Goal: Navigation & Orientation: Find specific page/section

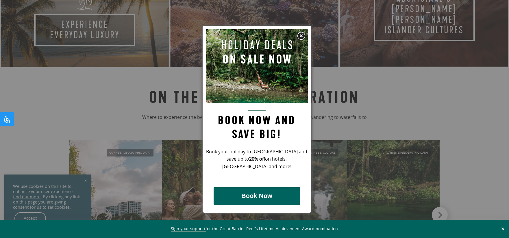
scroll to position [450, 0]
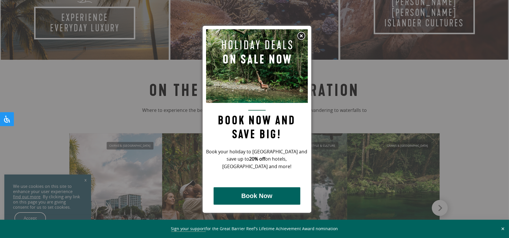
click at [302, 35] on img at bounding box center [301, 36] width 9 height 9
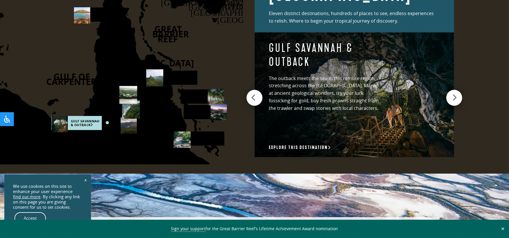
scroll to position [836, 0]
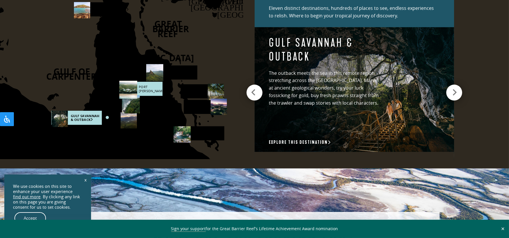
click at [146, 84] on rect at bounding box center [140, 89] width 43 height 14
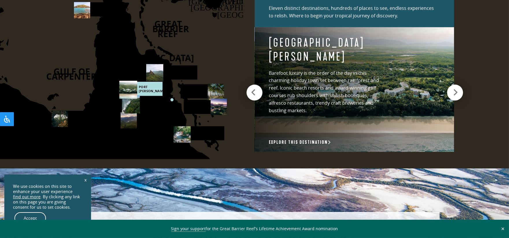
click at [456, 88] on icon at bounding box center [455, 92] width 5 height 8
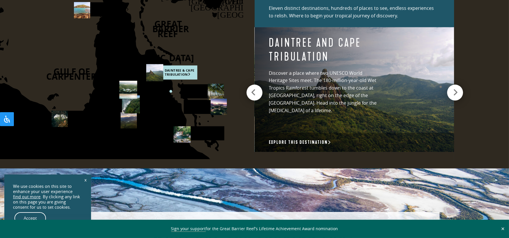
click at [456, 88] on icon at bounding box center [455, 92] width 5 height 8
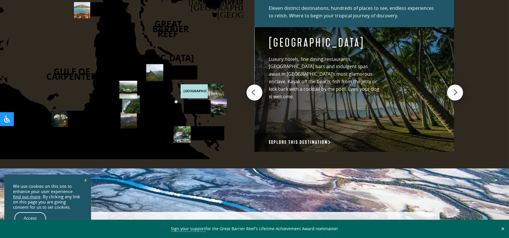
click at [459, 86] on div at bounding box center [456, 92] width 16 height 16
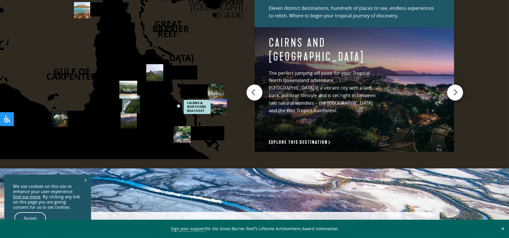
click at [459, 86] on div at bounding box center [456, 92] width 16 height 16
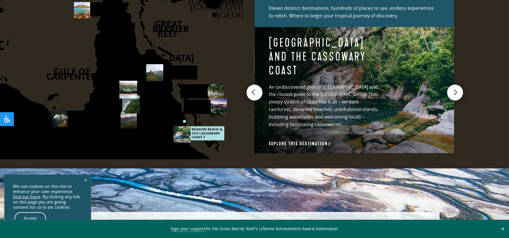
click at [452, 89] on div at bounding box center [456, 92] width 16 height 16
click at [457, 88] on icon at bounding box center [455, 92] width 5 height 8
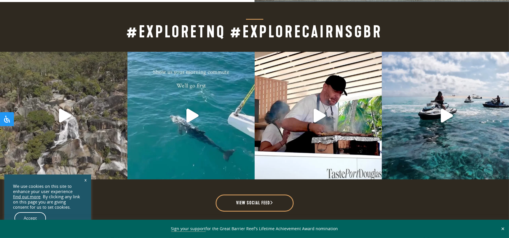
scroll to position [1350, 0]
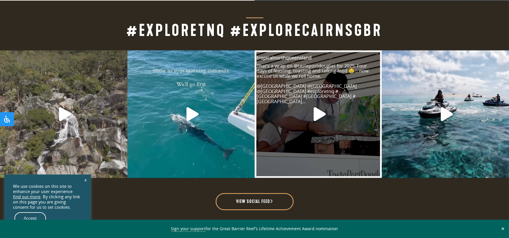
click at [316, 107] on icon "Play" at bounding box center [320, 114] width 12 height 14
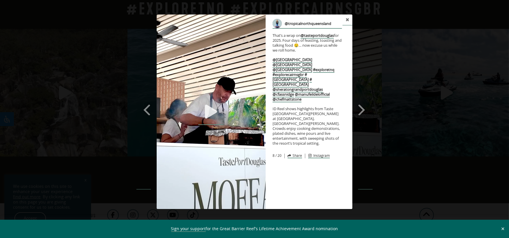
scroll to position [1382, 0]
